Goal: Check status: Check status

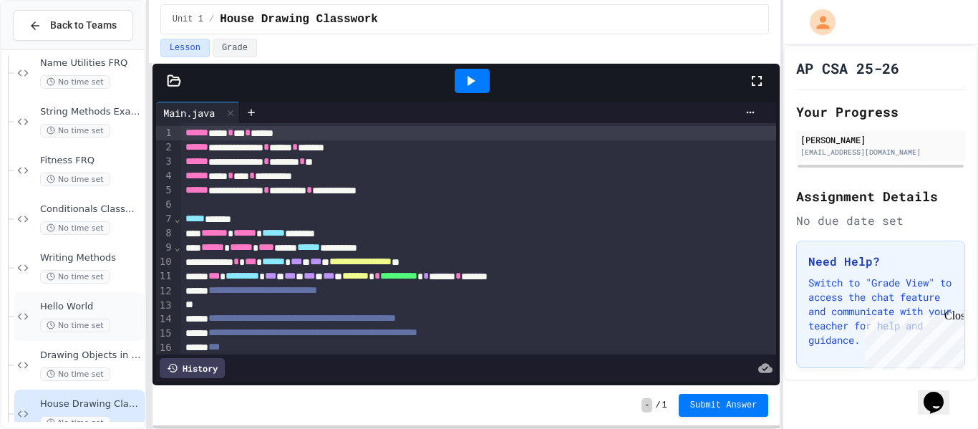
scroll to position [138, 0]
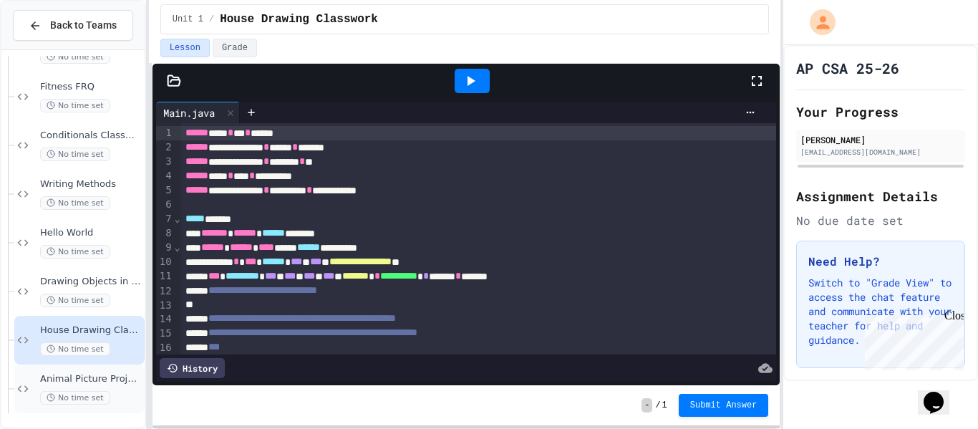
click at [118, 382] on span "Animal Picture Project" at bounding box center [91, 379] width 102 height 12
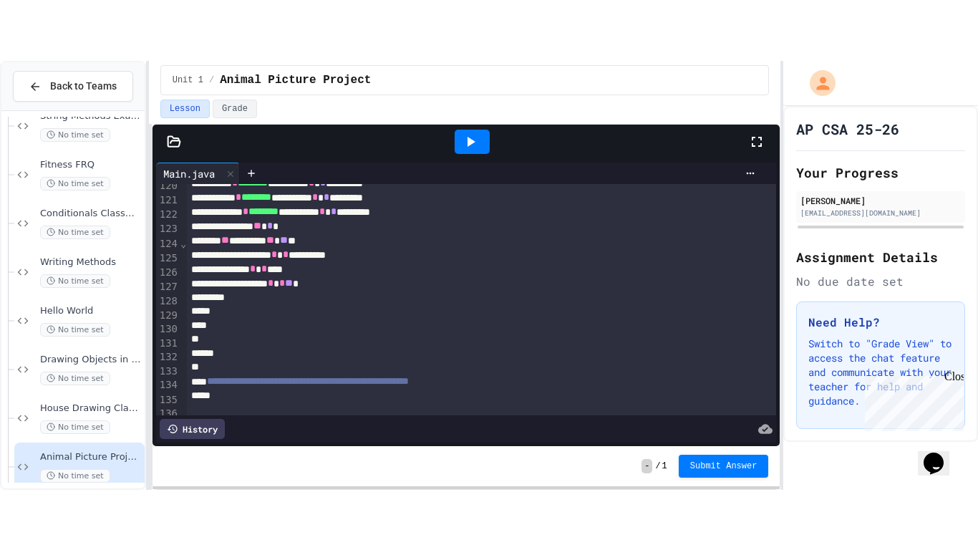
scroll to position [1718, 0]
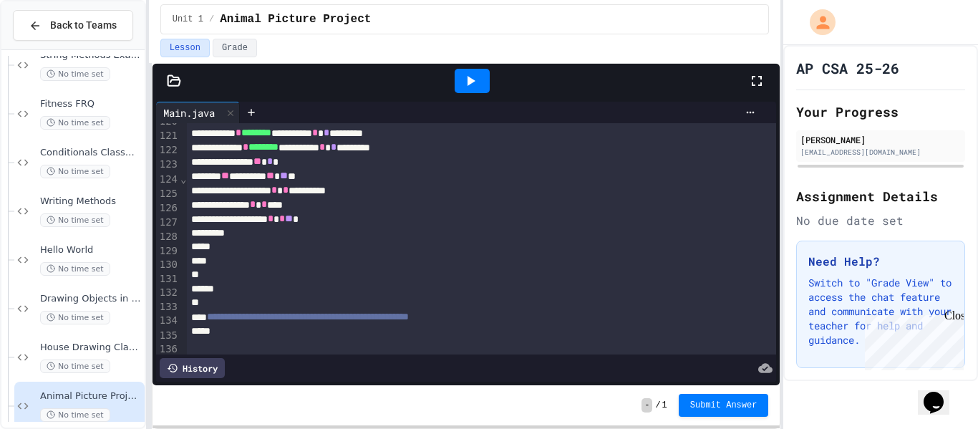
click at [480, 77] on div at bounding box center [472, 81] width 35 height 24
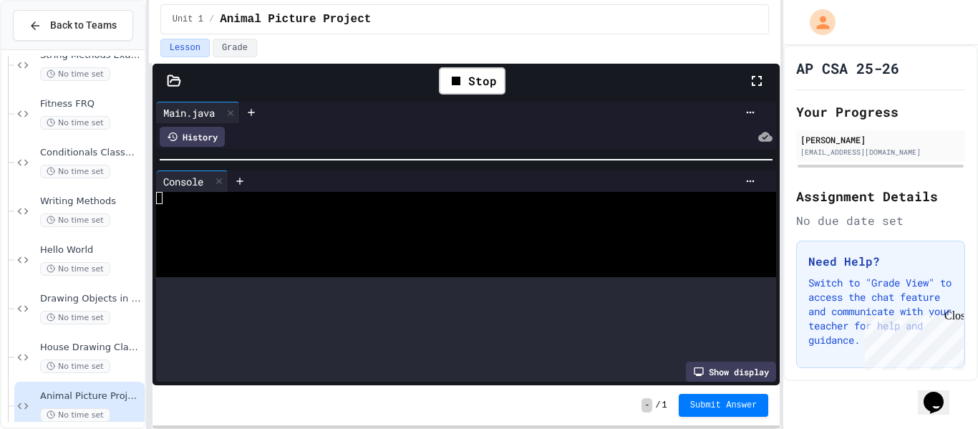
click at [481, 153] on div at bounding box center [467, 160] width 628 height 14
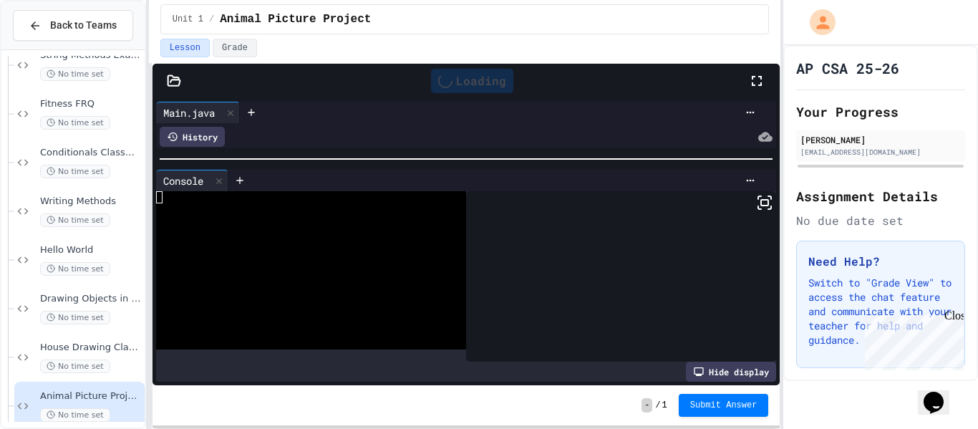
click at [769, 208] on icon at bounding box center [764, 202] width 17 height 17
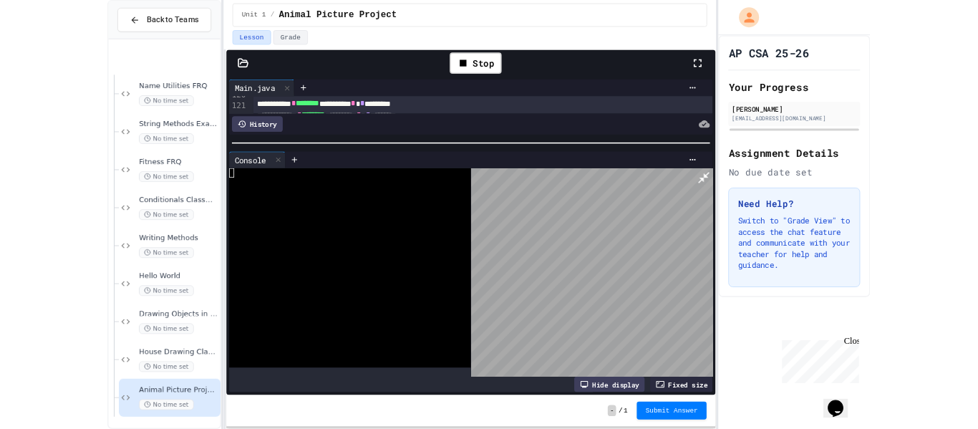
scroll to position [17, 0]
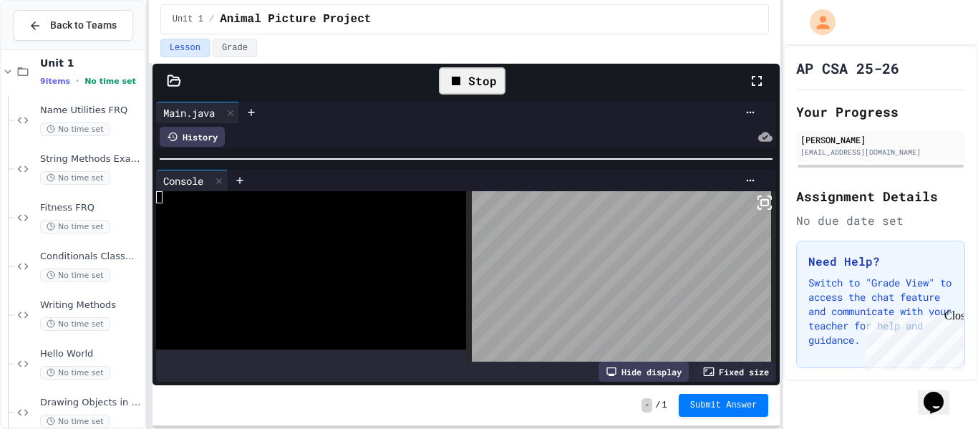
click at [484, 72] on div "Stop" at bounding box center [472, 80] width 67 height 27
